Goal: Information Seeking & Learning: Learn about a topic

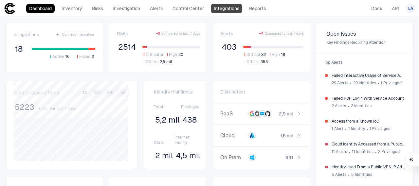
click at [230, 9] on link "Integrations" at bounding box center [226, 8] width 31 height 9
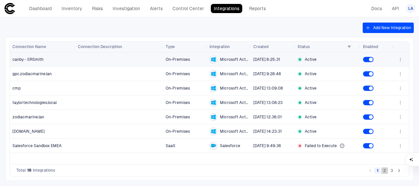
click at [386, 173] on button "2" at bounding box center [384, 171] width 7 height 7
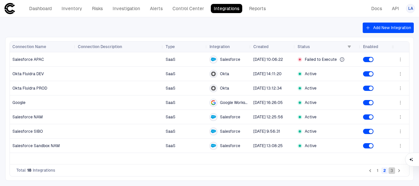
click at [392, 170] on button "3" at bounding box center [392, 171] width 7 height 7
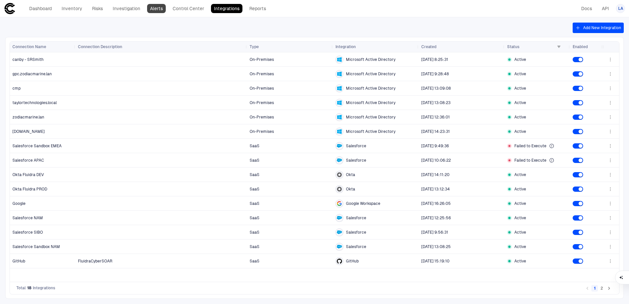
click at [157, 9] on link "Alerts" at bounding box center [156, 8] width 19 height 9
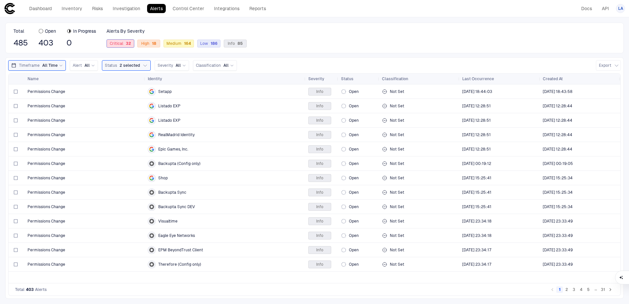
click at [117, 39] on div "Critical 32" at bounding box center [120, 43] width 28 height 9
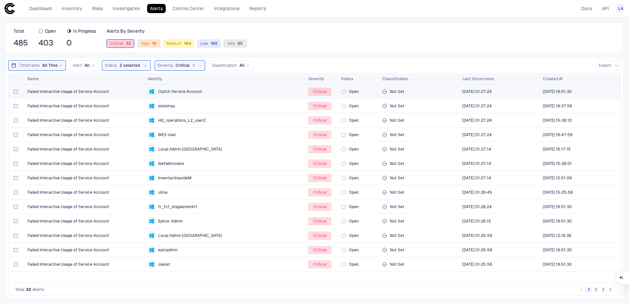
click at [121, 97] on div "Failed Interactive Usage of Service Account" at bounding box center [85, 91] width 115 height 13
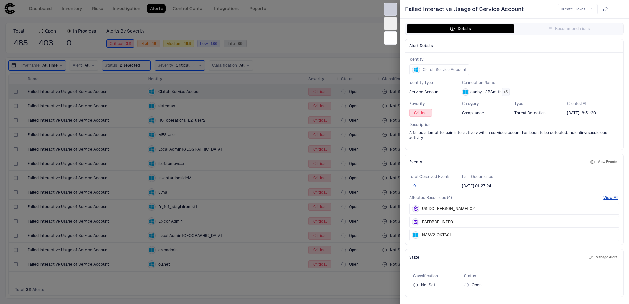
click at [393, 12] on button "button" at bounding box center [390, 9] width 13 height 13
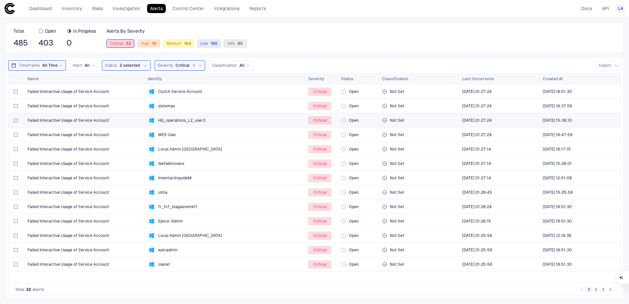
click at [207, 123] on div "HQ_operations_L2_user2" at bounding box center [225, 121] width 155 height 8
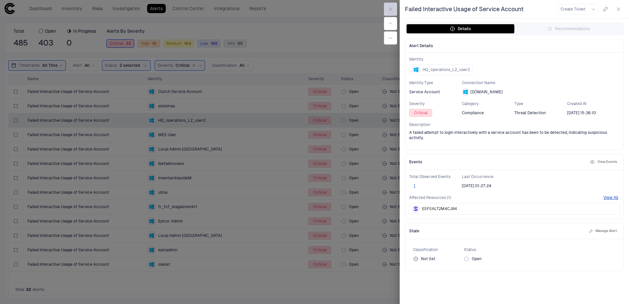
click at [390, 6] on button "button" at bounding box center [390, 9] width 13 height 13
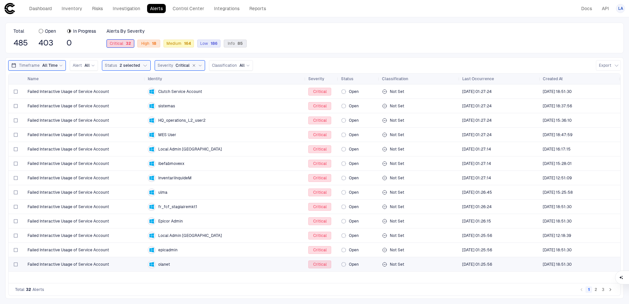
click at [197, 186] on div "olanet" at bounding box center [225, 265] width 155 height 8
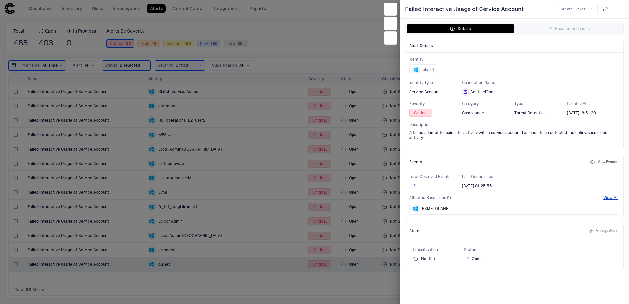
click at [414, 184] on button "2" at bounding box center [414, 185] width 10 height 5
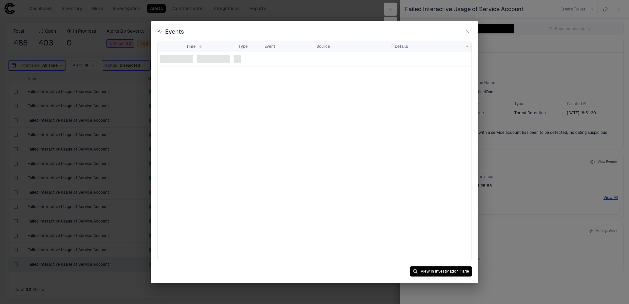
click at [419, 29] on icon "button" at bounding box center [467, 31] width 5 height 5
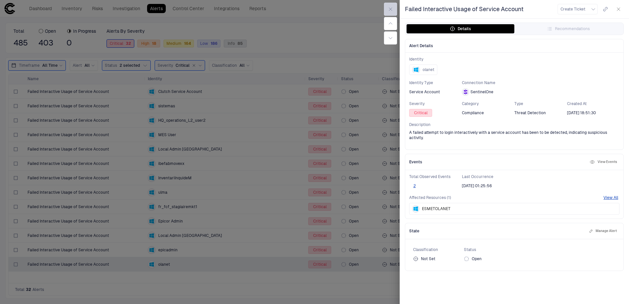
click at [394, 8] on button "button" at bounding box center [390, 9] width 13 height 13
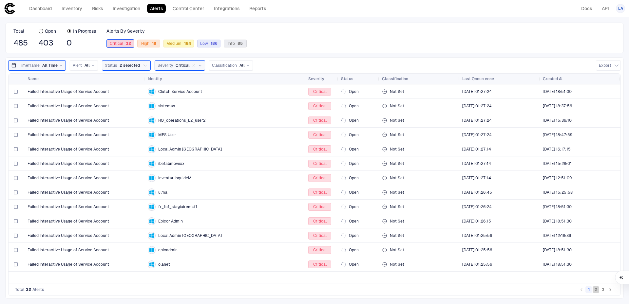
click at [419, 186] on button "2" at bounding box center [595, 289] width 7 height 7
click at [419, 186] on button "3" at bounding box center [602, 289] width 7 height 7
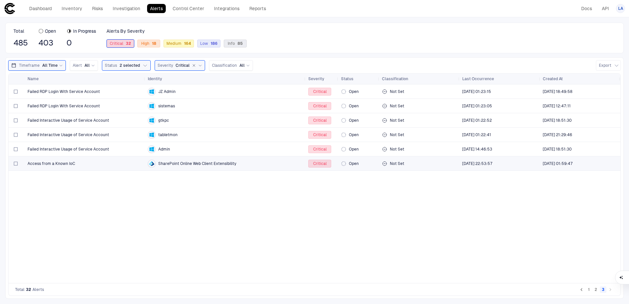
click at [90, 166] on div "Access from a Known IoC" at bounding box center [85, 163] width 115 height 5
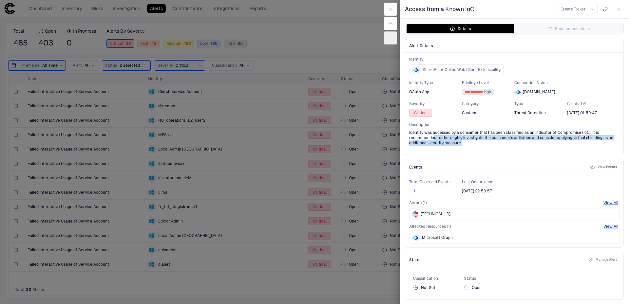
drag, startPoint x: 465, startPoint y: 139, endPoint x: 497, endPoint y: 144, distance: 32.4
click at [419, 144] on span "Identity was accessed by a consumer that has been classified as an Indicator of…" at bounding box center [514, 138] width 210 height 16
click at [415, 186] on button "1" at bounding box center [414, 191] width 10 height 5
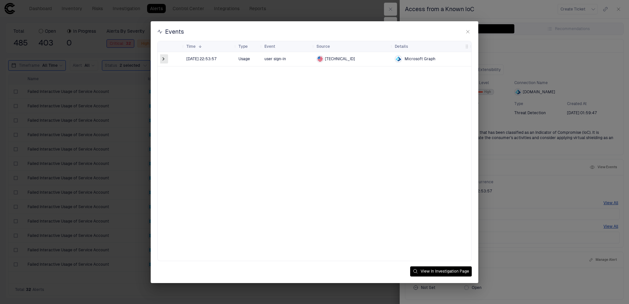
click at [165, 60] on span at bounding box center [163, 59] width 7 height 7
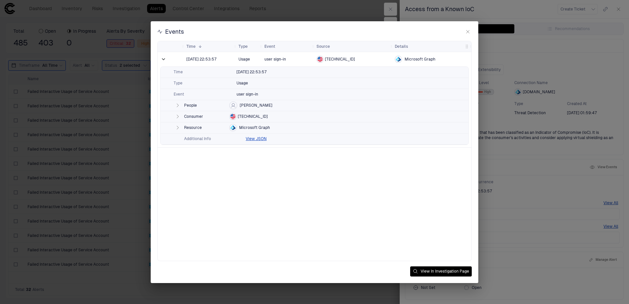
click at [178, 104] on icon "button" at bounding box center [177, 105] width 5 height 5
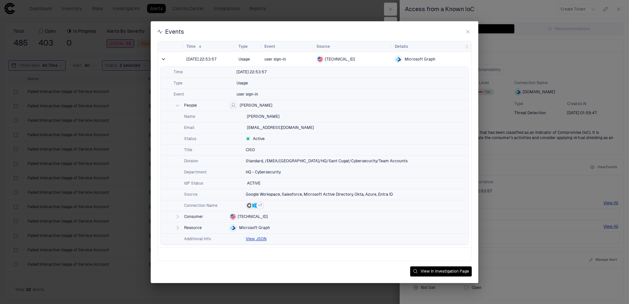
click at [179, 186] on icon "button" at bounding box center [177, 216] width 5 height 5
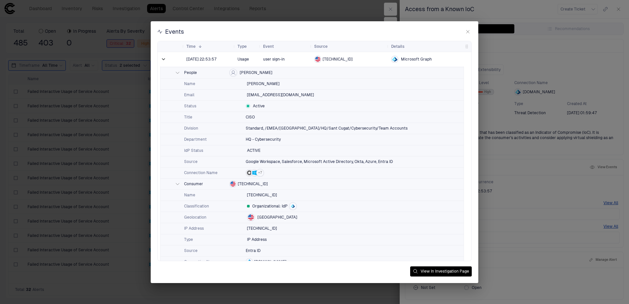
scroll to position [33, 0]
drag, startPoint x: 238, startPoint y: 185, endPoint x: 270, endPoint y: 184, distance: 31.8
click at [270, 184] on div "Consumer 136.144.42.246" at bounding box center [311, 184] width 303 height 11
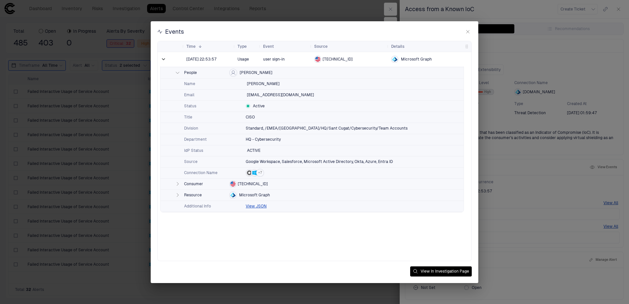
scroll to position [0, 0]
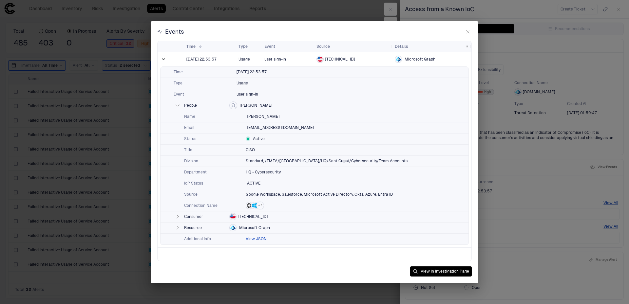
click at [248, 186] on button "View JSON" at bounding box center [256, 238] width 21 height 5
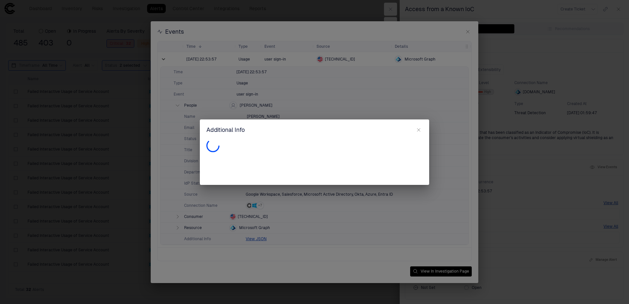
click at [419, 130] on icon "button" at bounding box center [418, 129] width 3 height 3
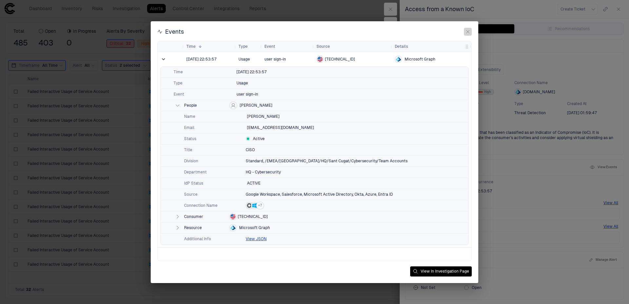
click at [419, 30] on icon "button" at bounding box center [467, 31] width 5 height 5
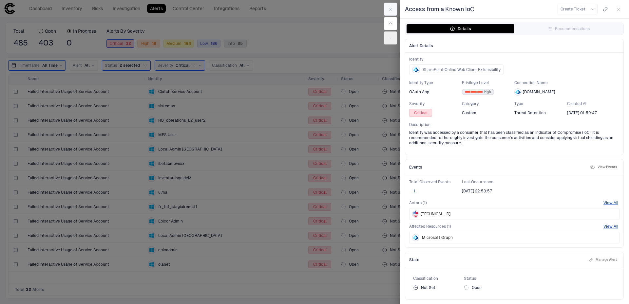
click at [394, 8] on button "button" at bounding box center [390, 9] width 13 height 13
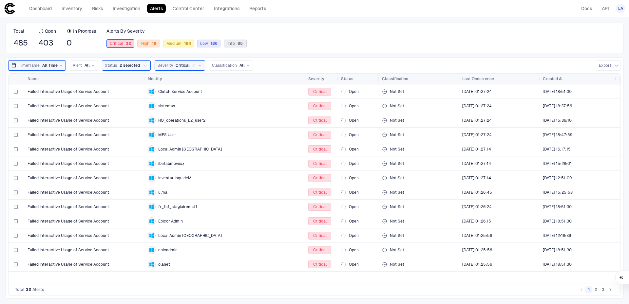
click at [419, 79] on span "Created At" at bounding box center [553, 78] width 20 height 5
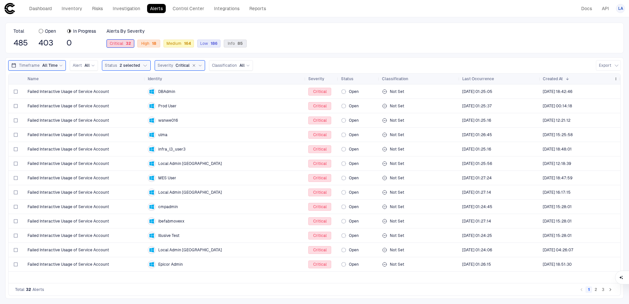
click at [419, 79] on span "Created At" at bounding box center [553, 78] width 20 height 5
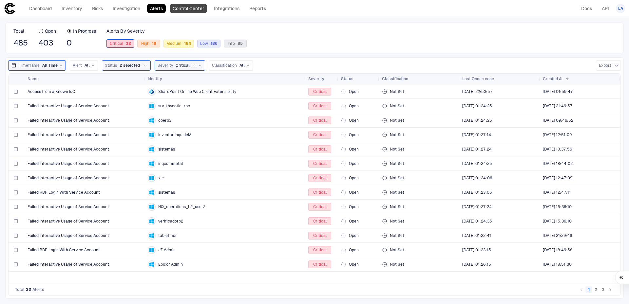
click at [177, 11] on link "Control Center" at bounding box center [188, 8] width 37 height 9
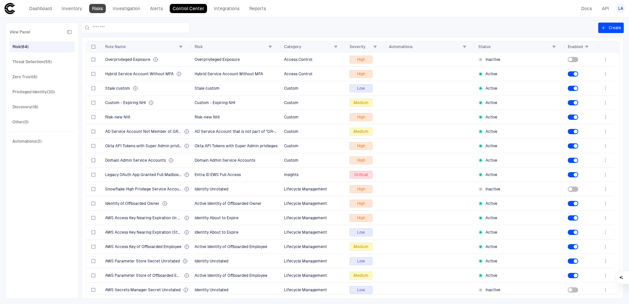
click at [100, 8] on link "Risks" at bounding box center [97, 8] width 17 height 9
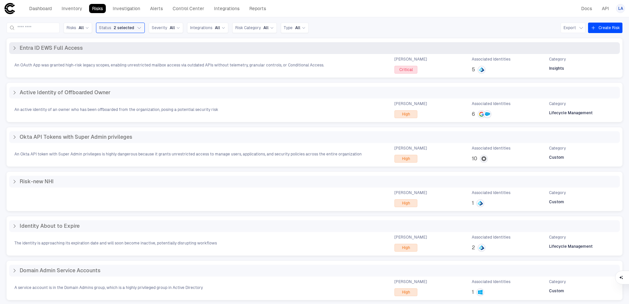
click at [15, 49] on icon at bounding box center [14, 48] width 5 height 5
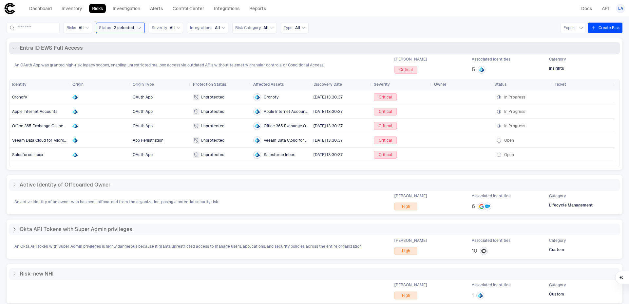
drag, startPoint x: 41, startPoint y: 47, endPoint x: 53, endPoint y: 50, distance: 13.2
click at [53, 50] on span "Entra ID EWS Full Access" at bounding box center [51, 48] width 63 height 7
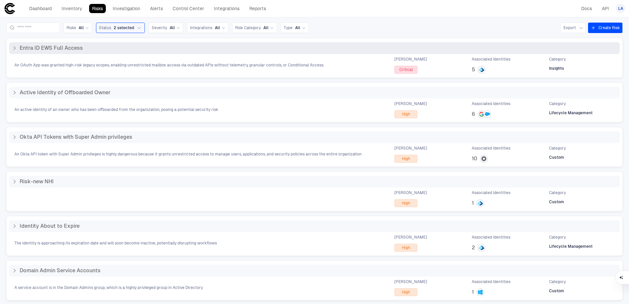
click at [60, 45] on span "Entra ID EWS Full Access" at bounding box center [51, 48] width 63 height 7
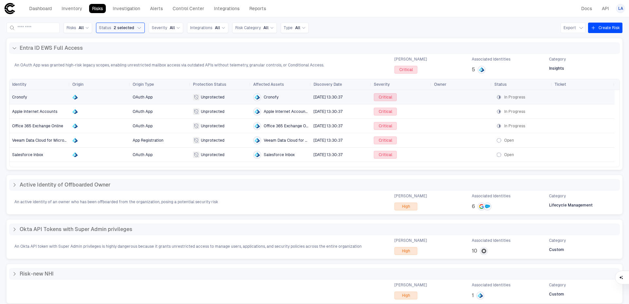
click at [38, 98] on span "Cronofy" at bounding box center [39, 97] width 55 height 13
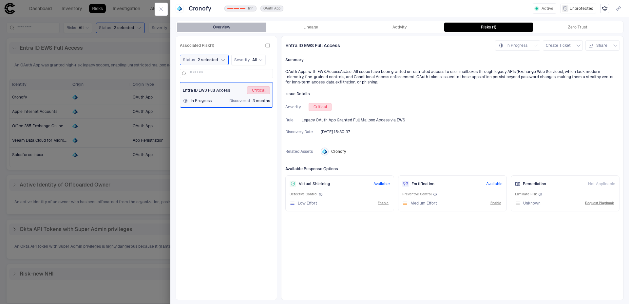
click at [220, 28] on button "Overview" at bounding box center [221, 27] width 89 height 9
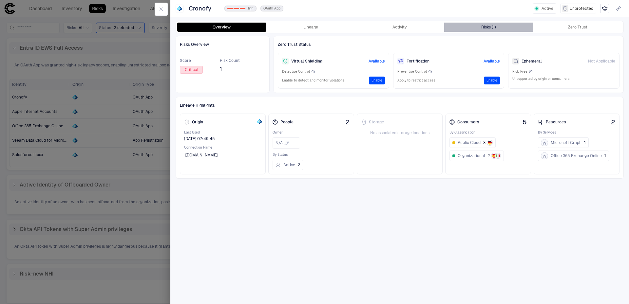
click at [419, 24] on button "Risks (1)" at bounding box center [488, 27] width 89 height 9
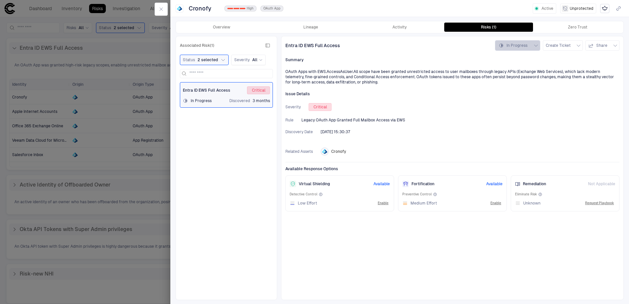
click at [419, 45] on icon "button" at bounding box center [535, 45] width 5 height 5
click at [419, 61] on span "Open" at bounding box center [510, 60] width 10 height 5
click at [419, 45] on span "Open" at bounding box center [522, 45] width 10 height 5
click at [167, 12] on div at bounding box center [314, 152] width 629 height 304
click at [167, 12] on button "button" at bounding box center [161, 9] width 13 height 13
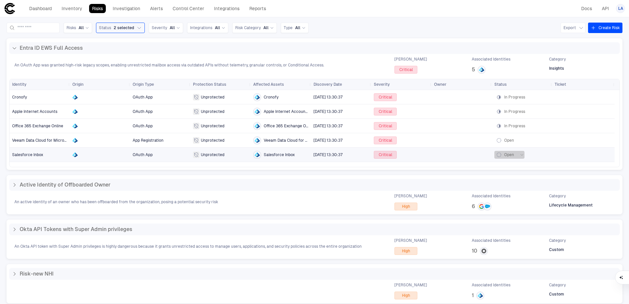
click at [419, 154] on span "Open" at bounding box center [509, 154] width 10 height 5
click at [419, 169] on span "In Progress" at bounding box center [512, 168] width 21 height 5
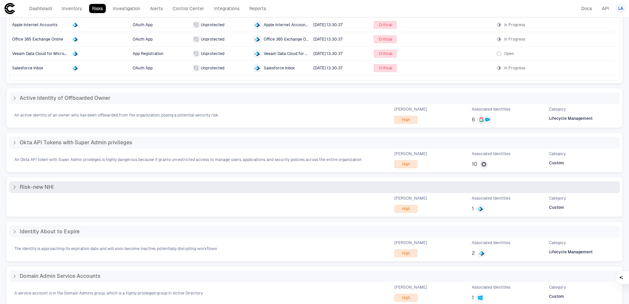
scroll to position [98, 0]
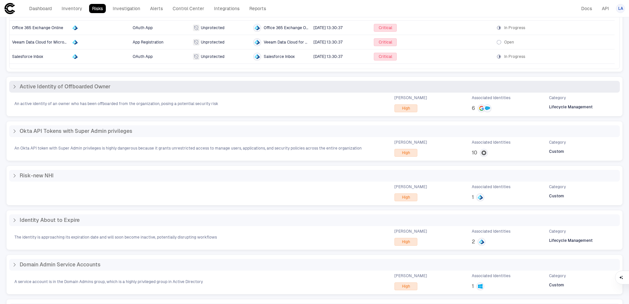
click at [16, 88] on icon at bounding box center [14, 86] width 5 height 5
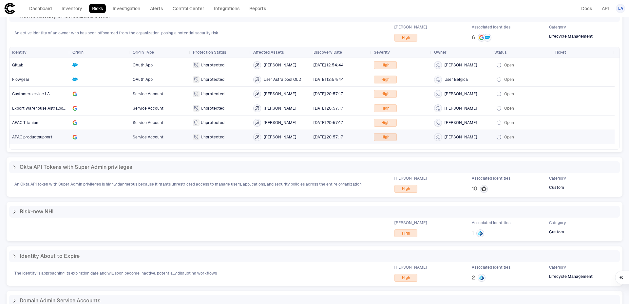
scroll to position [65, 0]
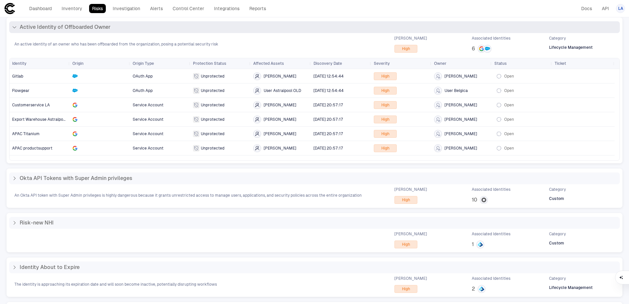
click at [15, 27] on icon at bounding box center [14, 27] width 5 height 5
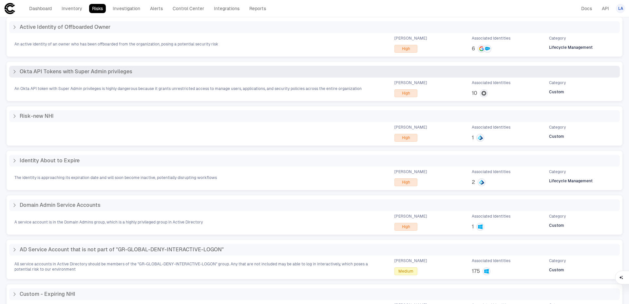
click at [16, 68] on div "Okta API Tokens with Super Admin privileges" at bounding box center [72, 71] width 120 height 7
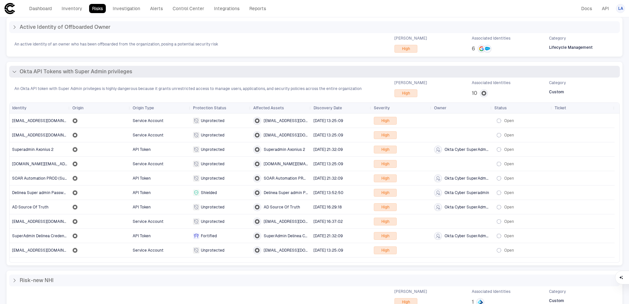
click at [12, 71] on icon at bounding box center [14, 71] width 5 height 5
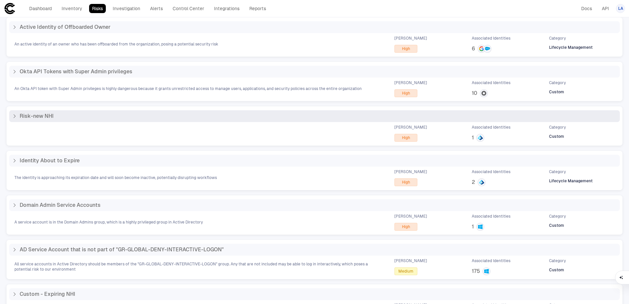
click at [13, 118] on icon at bounding box center [14, 116] width 5 height 5
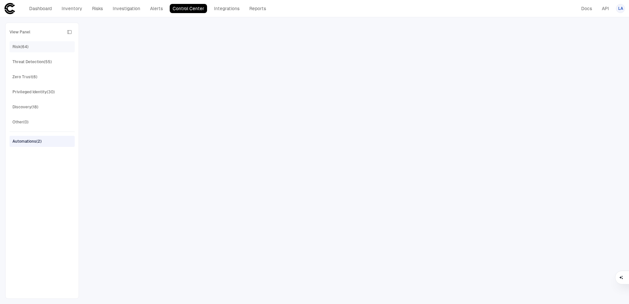
click at [34, 47] on div "Risk (64)" at bounding box center [42, 47] width 61 height 10
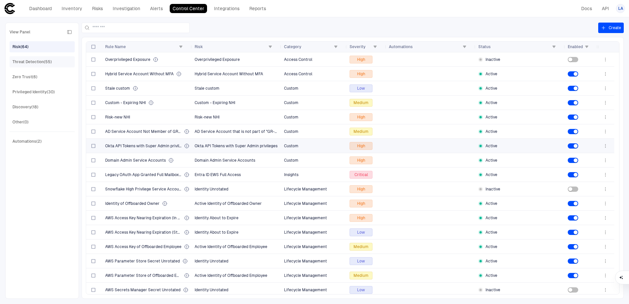
click at [33, 60] on div "Threat Detection (55)" at bounding box center [31, 62] width 39 height 6
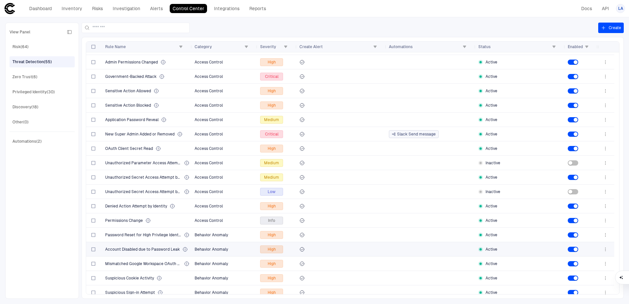
scroll to position [98, 0]
click at [100, 9] on link "Risks" at bounding box center [97, 8] width 17 height 9
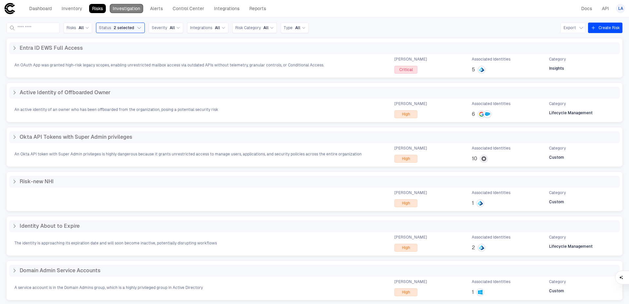
click at [128, 11] on link "Investigation" at bounding box center [126, 8] width 33 height 9
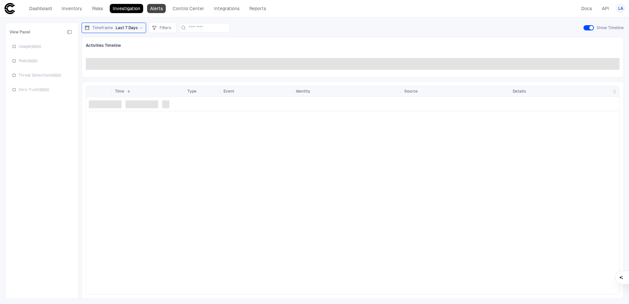
click at [161, 10] on link "Alerts" at bounding box center [156, 8] width 19 height 9
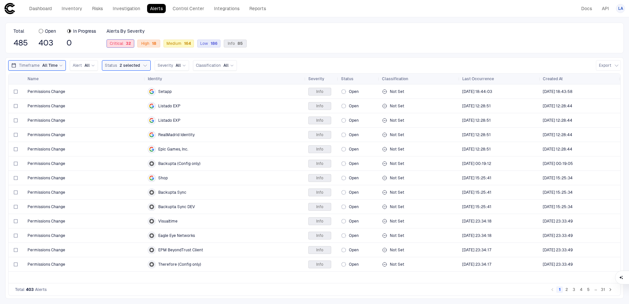
click at [123, 42] on span "Critical 32" at bounding box center [120, 43] width 21 height 5
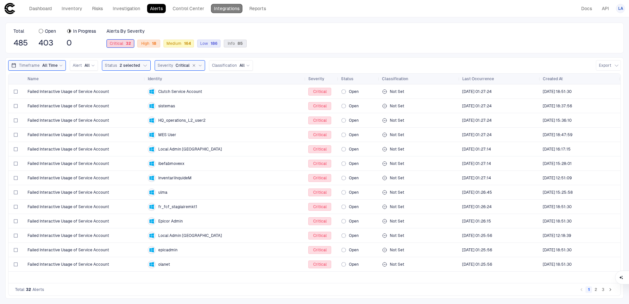
click at [213, 8] on link "Integrations" at bounding box center [226, 8] width 31 height 9
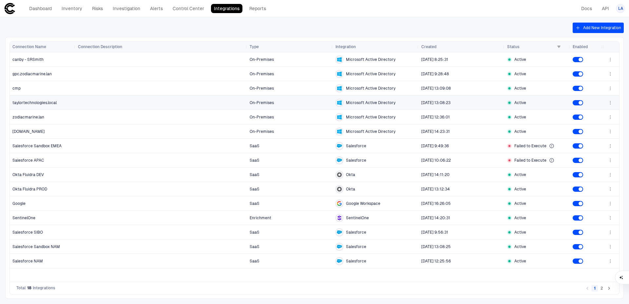
click at [77, 97] on div at bounding box center [161, 103] width 172 height 14
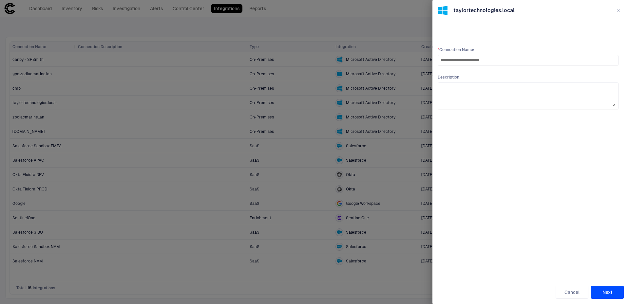
click at [600, 292] on button "Next" at bounding box center [607, 292] width 33 height 13
click at [622, 13] on button "button" at bounding box center [618, 10] width 10 height 10
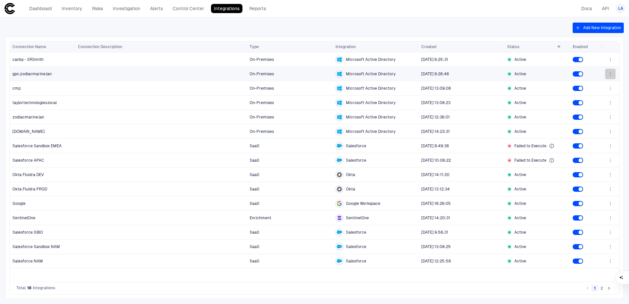
click at [610, 70] on button "button" at bounding box center [610, 74] width 10 height 10
click at [222, 23] on div at bounding box center [314, 152] width 629 height 304
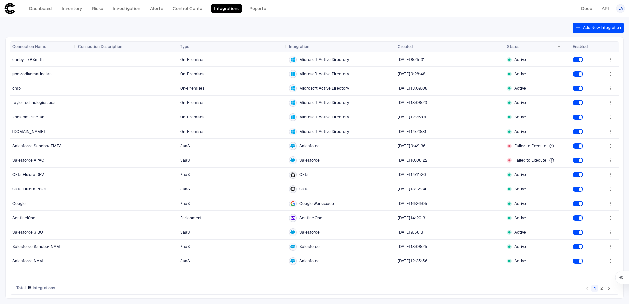
drag, startPoint x: 246, startPoint y: 47, endPoint x: 176, endPoint y: 56, distance: 70.0
click at [176, 56] on div "Connection Name Connection Description Type Integration" at bounding box center [314, 162] width 609 height 240
click at [89, 202] on div at bounding box center [126, 203] width 97 height 13
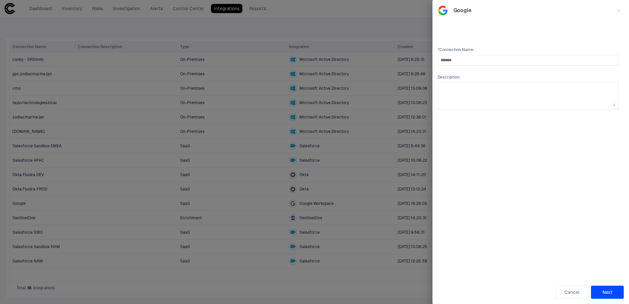
click at [604, 293] on button "Next" at bounding box center [607, 292] width 33 height 13
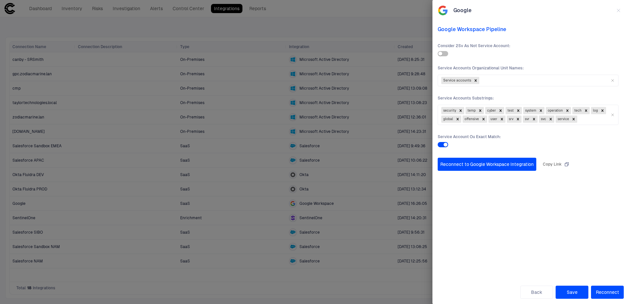
click at [618, 12] on icon "button" at bounding box center [618, 10] width 5 height 5
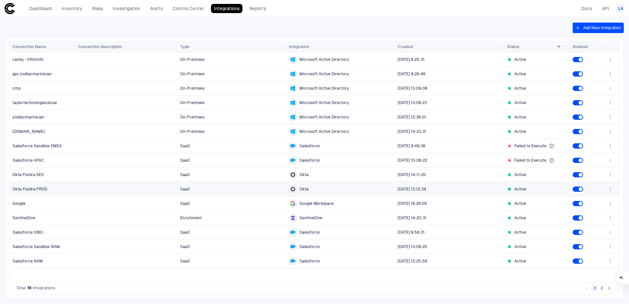
click at [231, 185] on span "SaaS" at bounding box center [231, 189] width 103 height 13
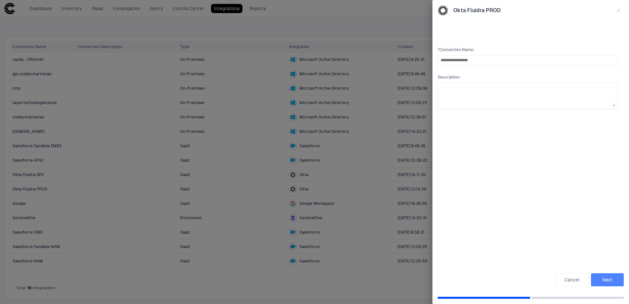
click at [602, 280] on button "Next" at bounding box center [607, 279] width 33 height 13
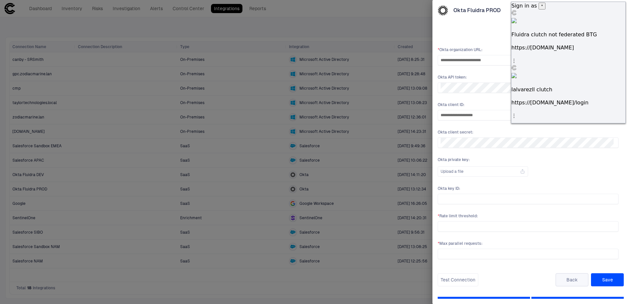
click at [569, 283] on button "Back" at bounding box center [571, 279] width 33 height 13
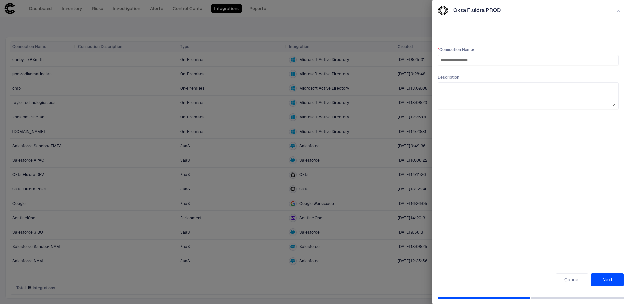
click at [618, 9] on icon "button" at bounding box center [618, 10] width 5 height 5
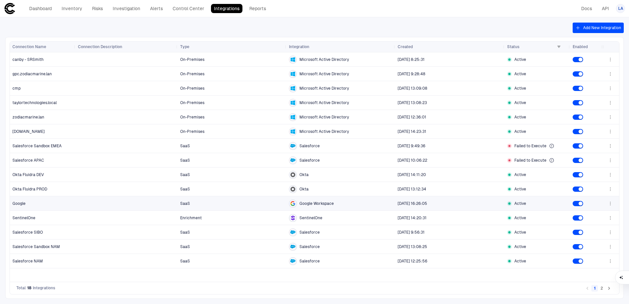
click at [53, 207] on span "Google" at bounding box center [42, 203] width 61 height 13
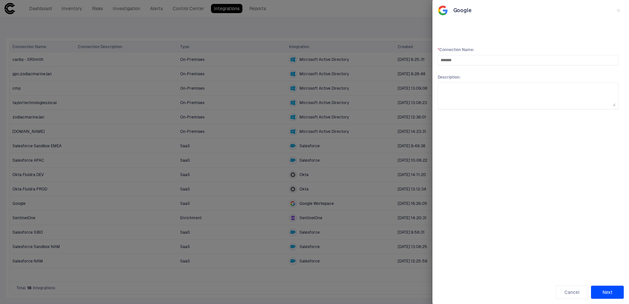
click at [613, 299] on button "Next" at bounding box center [607, 292] width 33 height 13
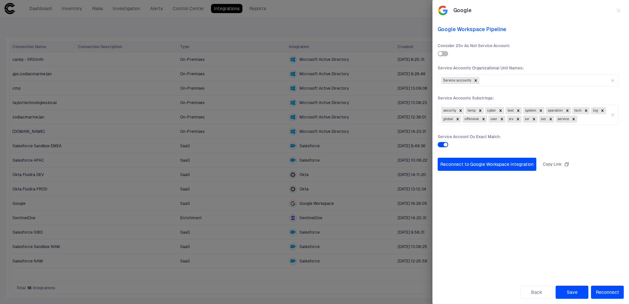
click at [619, 8] on icon "button" at bounding box center [618, 10] width 5 height 5
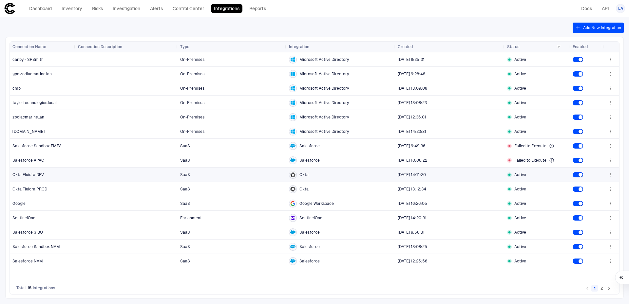
click at [57, 174] on span "Okta Fluidra DEV" at bounding box center [42, 174] width 61 height 13
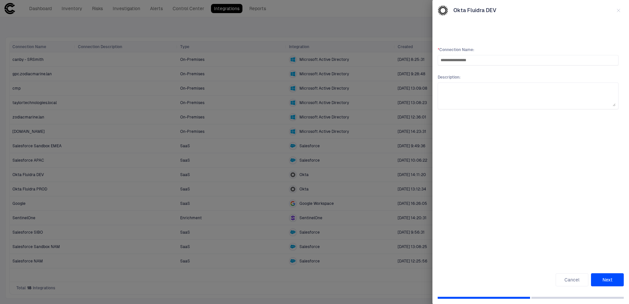
click at [606, 279] on button "Next" at bounding box center [607, 279] width 33 height 13
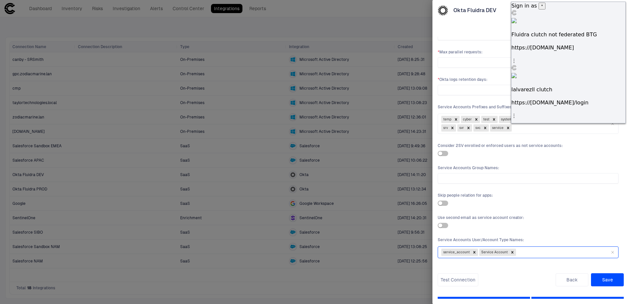
scroll to position [197, 0]
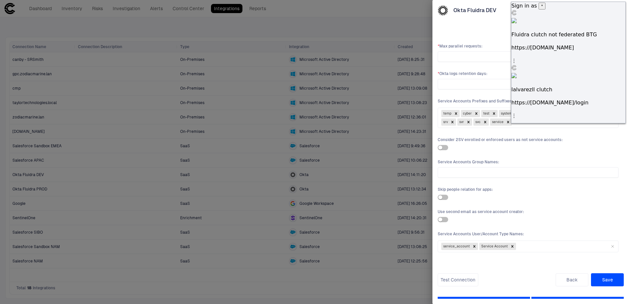
click at [277, 285] on div at bounding box center [314, 152] width 629 height 304
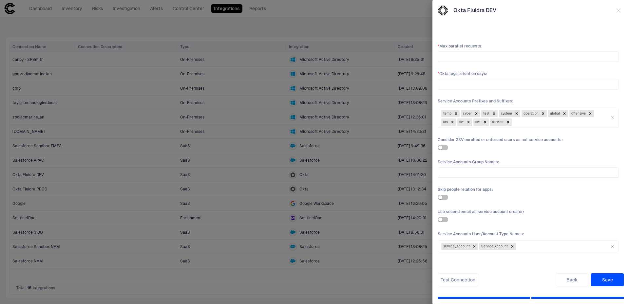
click at [334, 293] on div at bounding box center [314, 152] width 629 height 304
click at [572, 280] on button "Back" at bounding box center [571, 279] width 33 height 13
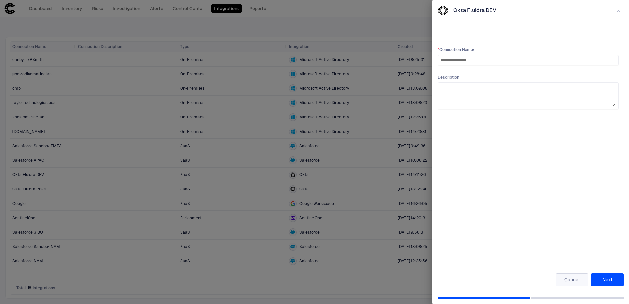
click at [563, 283] on button "Cancel" at bounding box center [571, 279] width 33 height 13
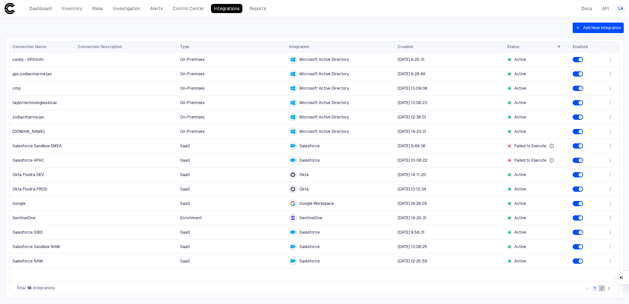
click at [601, 288] on button "2" at bounding box center [601, 288] width 7 height 7
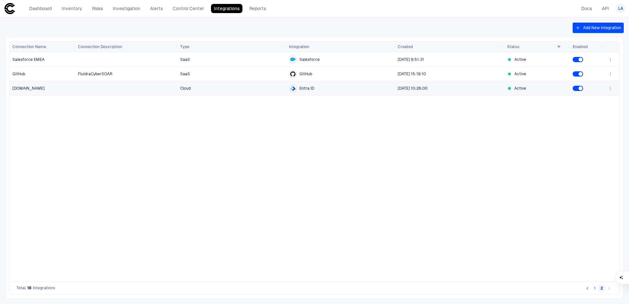
click at [39, 86] on span "[DOMAIN_NAME]" at bounding box center [28, 88] width 32 height 5
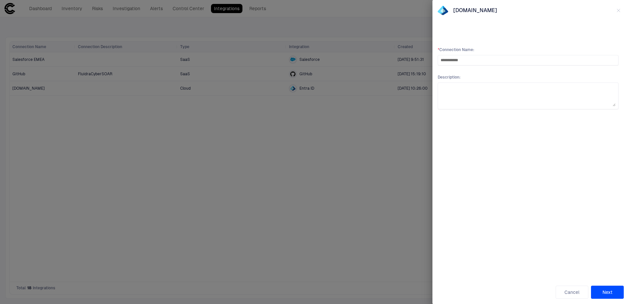
click at [610, 297] on button "Next" at bounding box center [607, 292] width 33 height 13
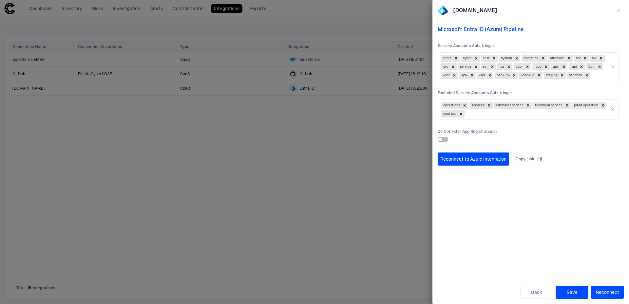
click at [618, 10] on icon "button" at bounding box center [618, 10] width 5 height 5
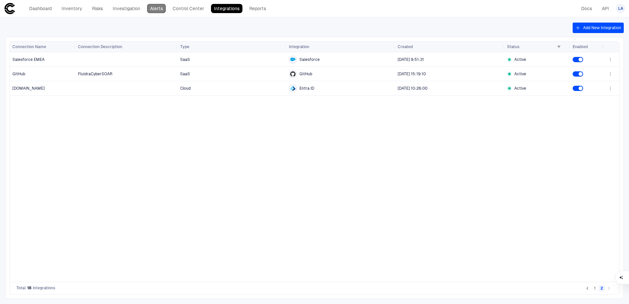
click at [154, 9] on link "Alerts" at bounding box center [156, 8] width 19 height 9
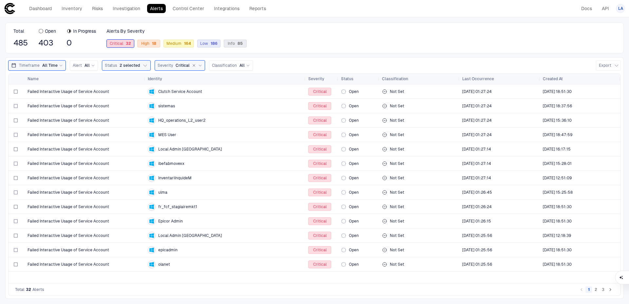
click at [105, 13] on div "Dashboard Inventory Risks Investigation Alerts Control Center Integrations Repo…" at bounding box center [147, 8] width 243 height 9
click at [99, 11] on link "Risks" at bounding box center [97, 8] width 17 height 9
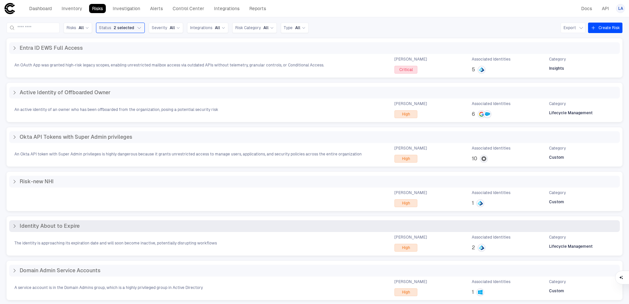
click at [14, 226] on icon at bounding box center [14, 226] width 5 height 5
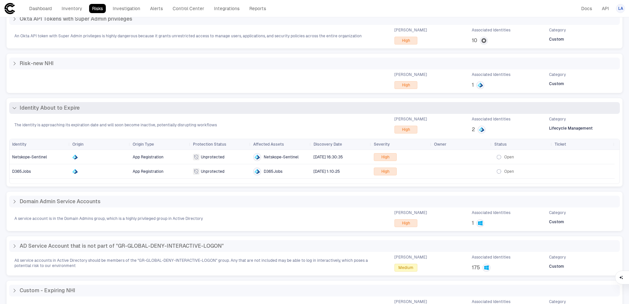
scroll to position [131, 0]
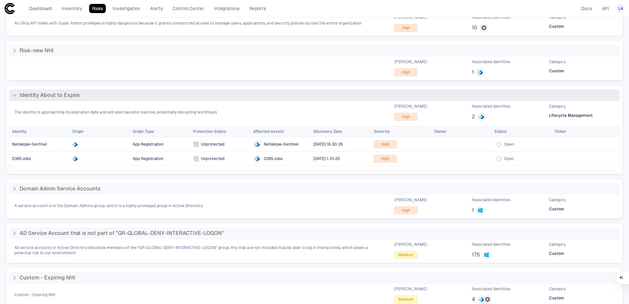
click at [54, 97] on span "Identity About to Expire" at bounding box center [50, 95] width 60 height 7
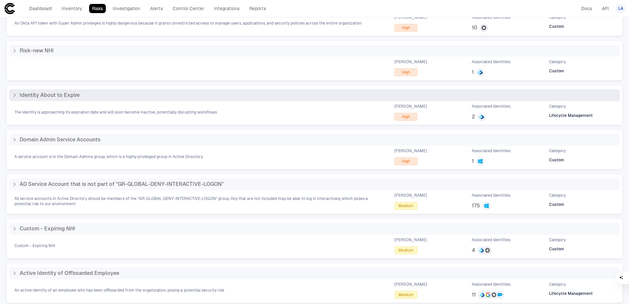
click at [50, 96] on span "Identity About to Expire" at bounding box center [50, 95] width 60 height 7
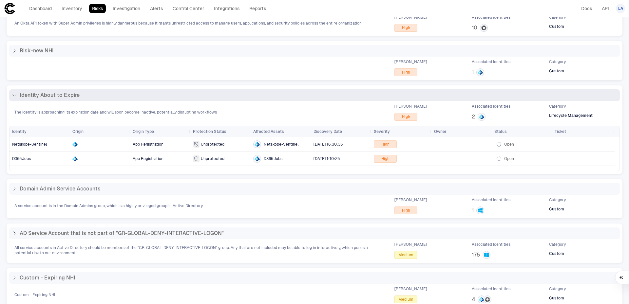
click at [68, 99] on div "Identity About to Expire" at bounding box center [314, 95] width 610 height 12
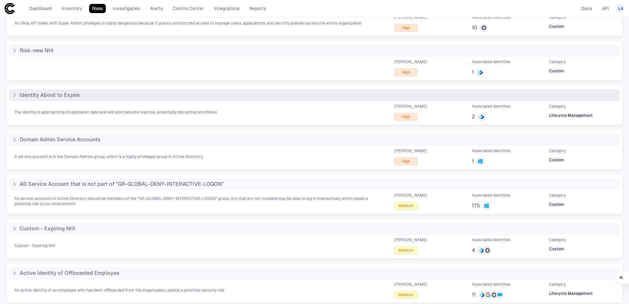
click at [68, 99] on div "Identity About to Expire" at bounding box center [314, 95] width 610 height 12
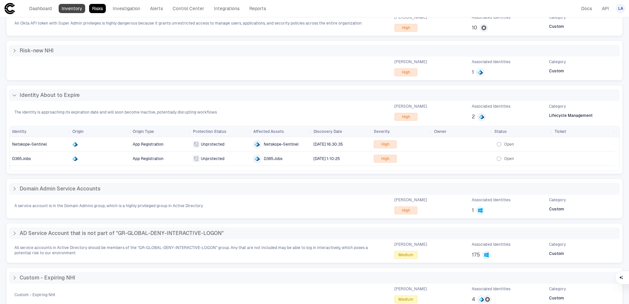
click at [75, 11] on link "Inventory" at bounding box center [72, 8] width 27 height 9
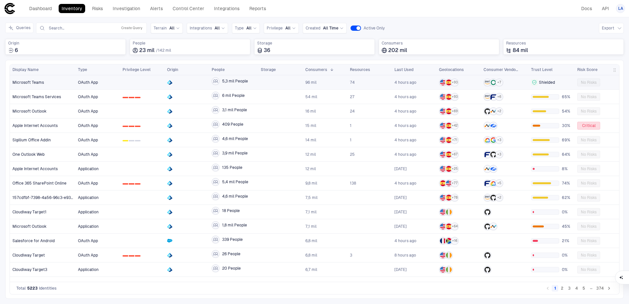
click at [36, 82] on span "Microsoft Teams" at bounding box center [27, 82] width 31 height 5
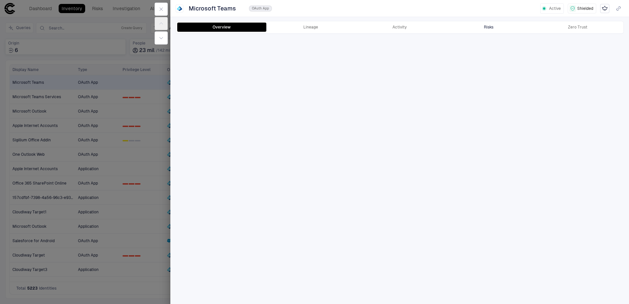
click at [498, 28] on button "Risks" at bounding box center [488, 27] width 89 height 9
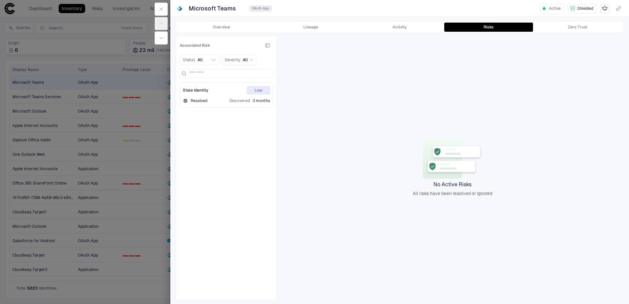
click at [193, 90] on span "Stale Identity" at bounding box center [196, 90] width 26 height 5
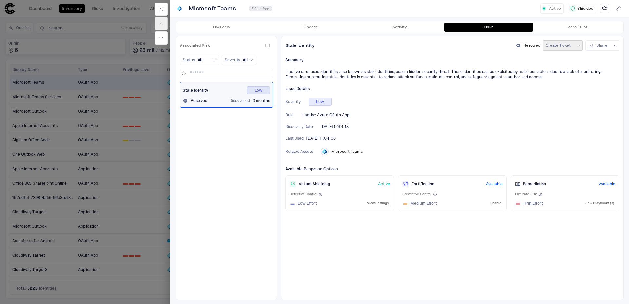
click at [199, 90] on span "Stale Identity" at bounding box center [196, 90] width 26 height 5
click at [158, 6] on button "button" at bounding box center [161, 9] width 13 height 13
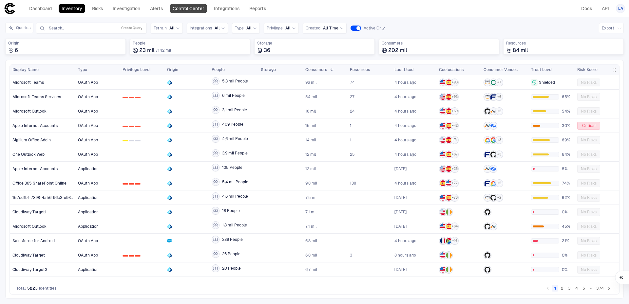
click at [189, 8] on link "Control Center" at bounding box center [188, 8] width 37 height 9
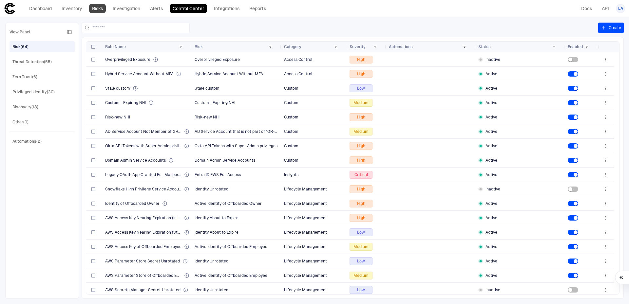
click at [89, 11] on link "Risks" at bounding box center [97, 8] width 17 height 9
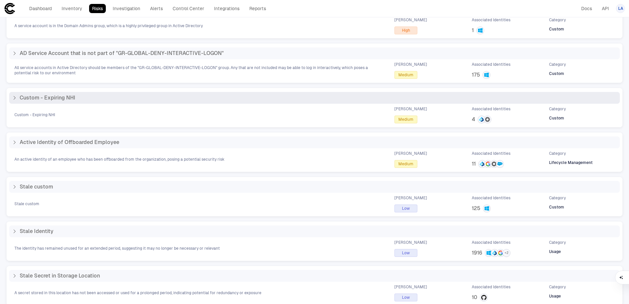
scroll to position [268, 0]
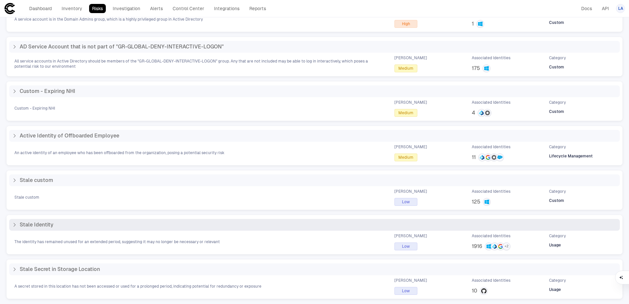
click at [13, 225] on icon at bounding box center [14, 224] width 5 height 5
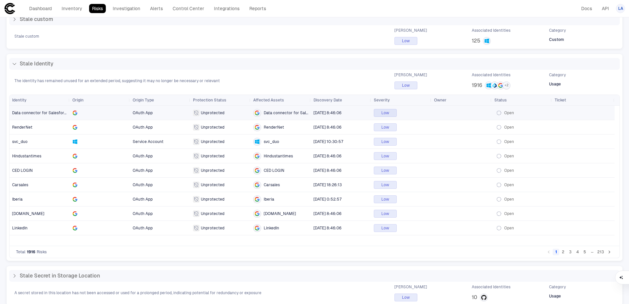
scroll to position [436, 0]
